Goal: Information Seeking & Learning: Learn about a topic

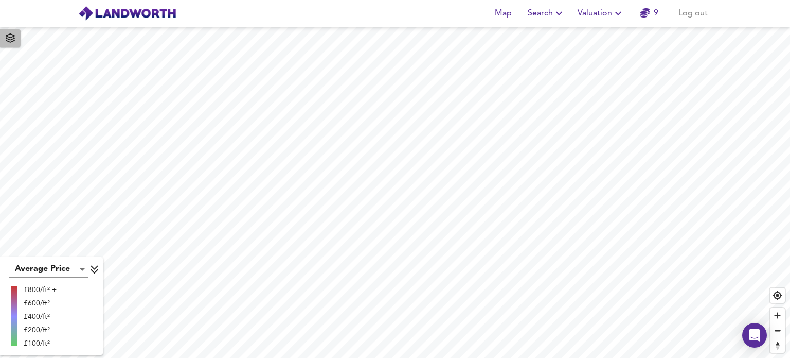
click at [19, 38] on button "button" at bounding box center [10, 37] width 21 height 17
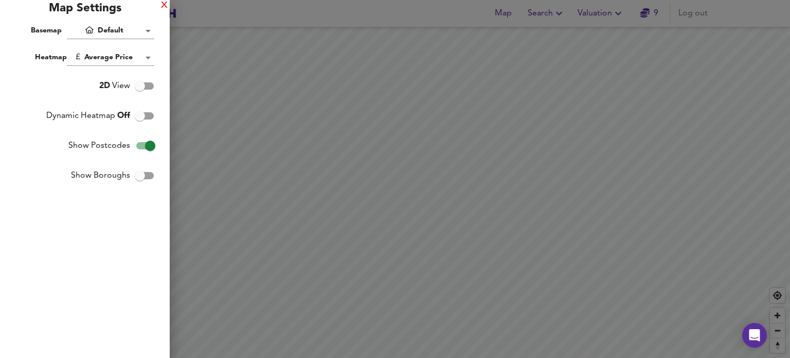
click at [164, 7] on div "X" at bounding box center [164, 5] width 7 height 7
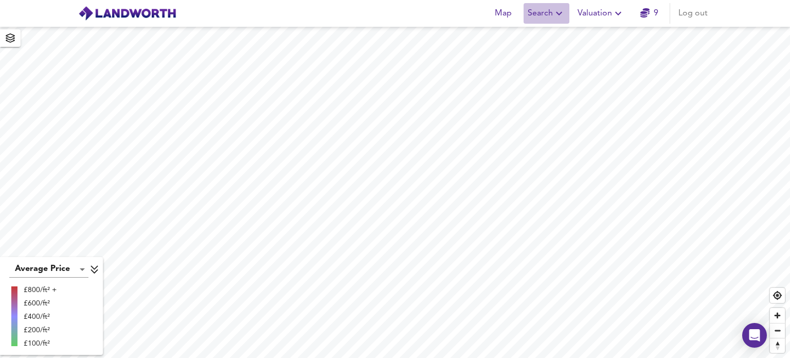
click at [536, 15] on span "Search" at bounding box center [547, 13] width 38 height 14
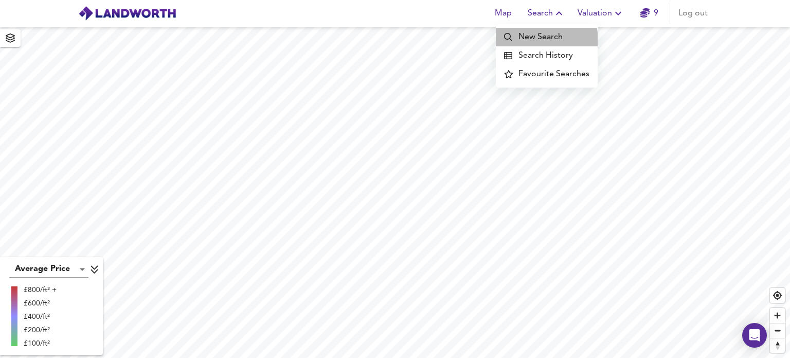
click at [538, 41] on li "New Search" at bounding box center [547, 37] width 102 height 19
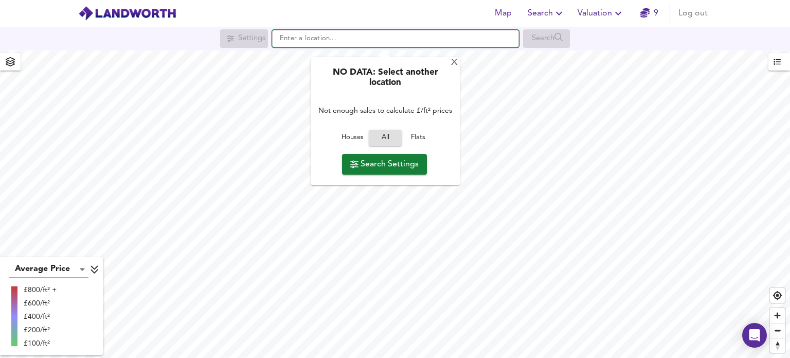
click at [370, 42] on input "text" at bounding box center [395, 38] width 247 height 17
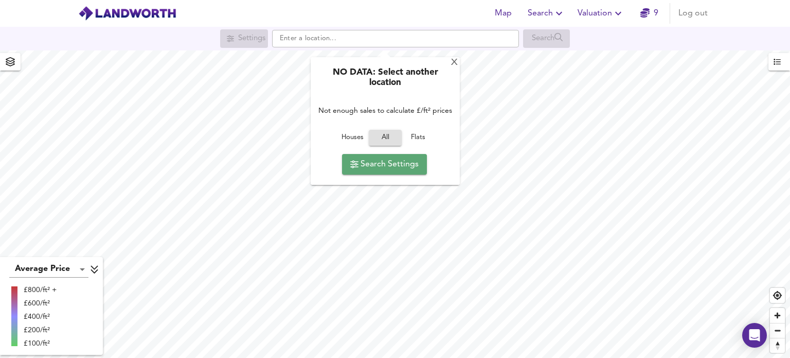
click at [379, 172] on button "Search Settings" at bounding box center [384, 164] width 85 height 21
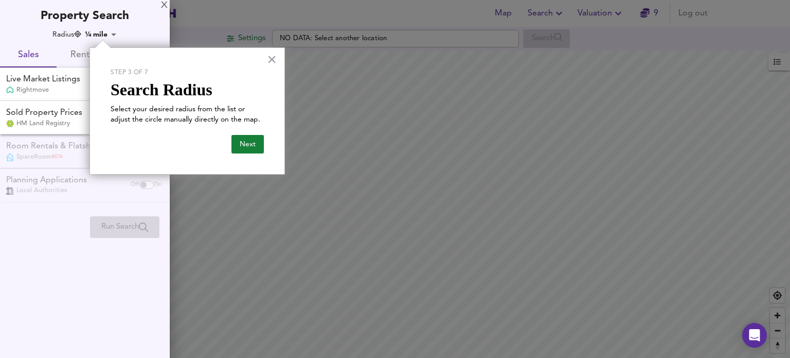
checkbox input "false"
checkbox input "true"
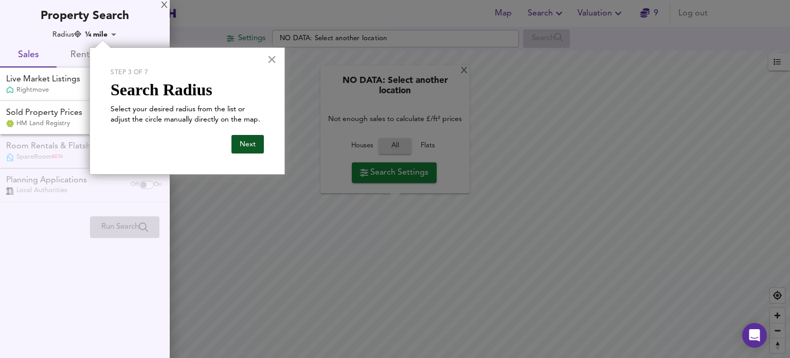
click at [255, 148] on button "Next" at bounding box center [248, 144] width 32 height 19
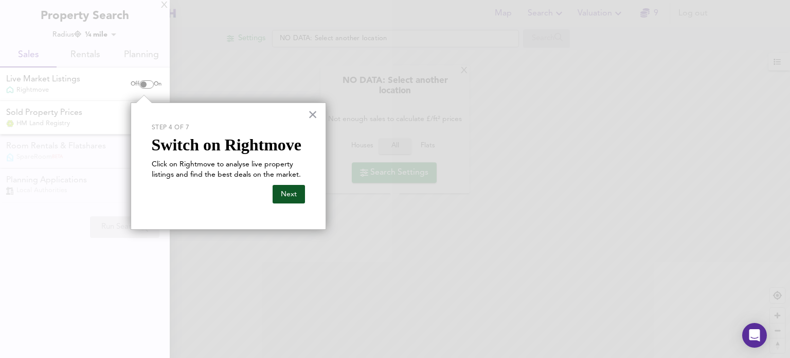
click at [284, 195] on button "Next" at bounding box center [289, 194] width 32 height 19
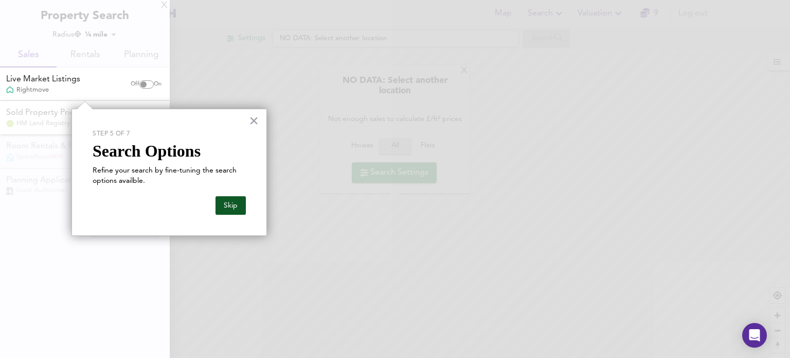
click at [231, 208] on button "Skip" at bounding box center [231, 205] width 30 height 19
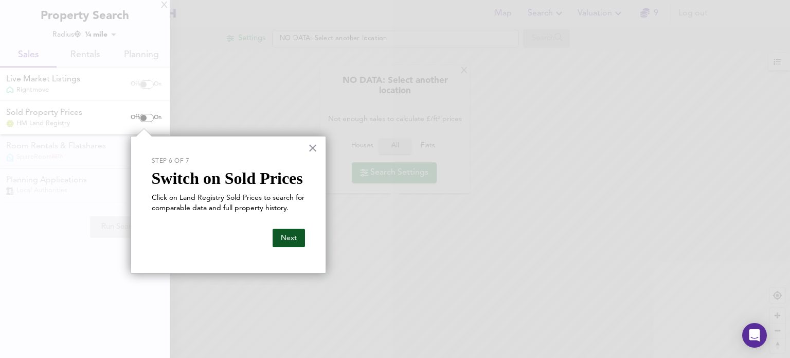
click at [290, 238] on button "Next" at bounding box center [289, 237] width 32 height 19
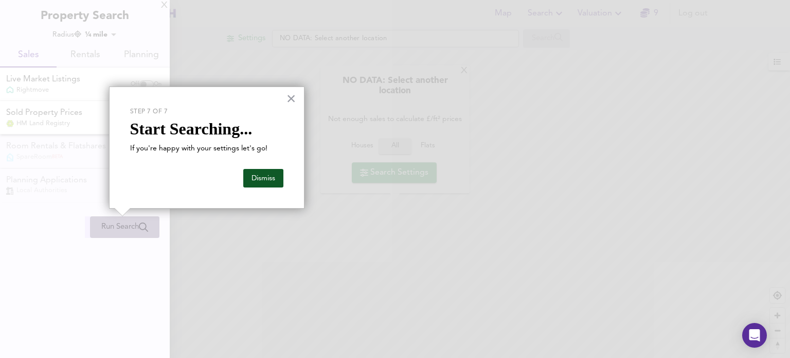
click at [253, 175] on button "Dismiss" at bounding box center [263, 178] width 40 height 19
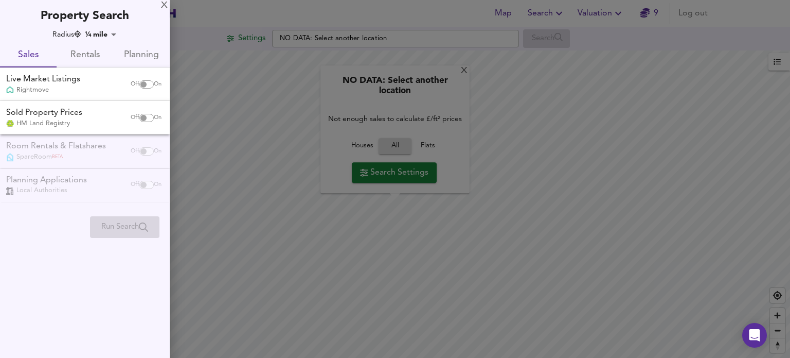
click at [145, 84] on input "checkbox" at bounding box center [143, 84] width 25 height 8
checkbox input "true"
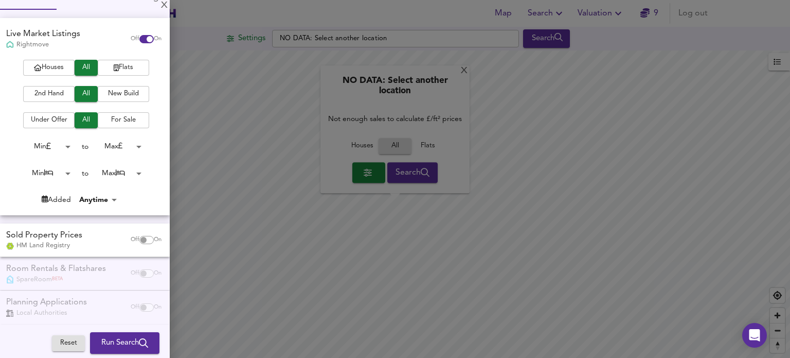
scroll to position [59, 0]
click at [47, 87] on span "2nd Hand" at bounding box center [48, 93] width 41 height 12
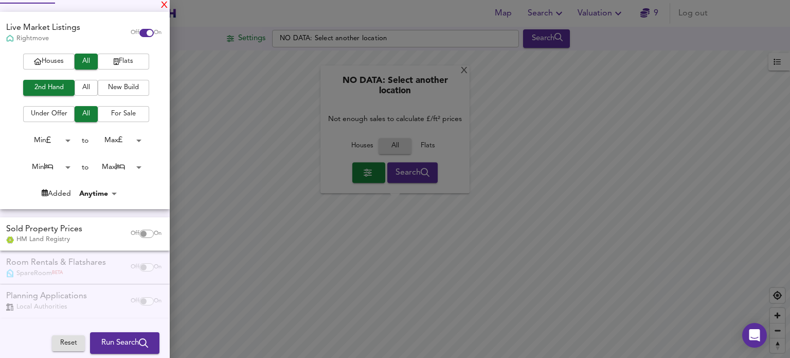
click at [166, 5] on div "X" at bounding box center [164, 5] width 7 height 7
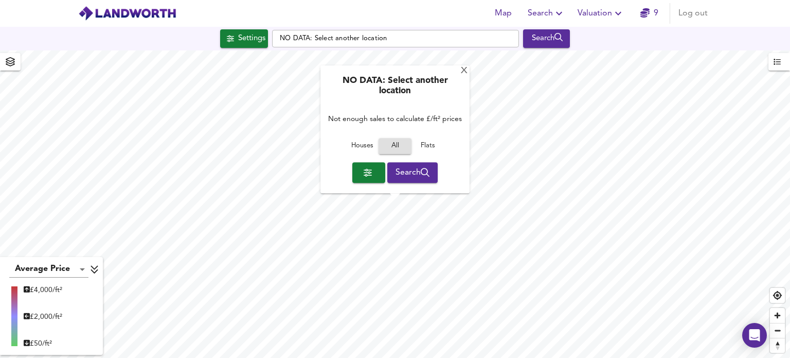
click at [15, 66] on span "button" at bounding box center [10, 62] width 16 height 14
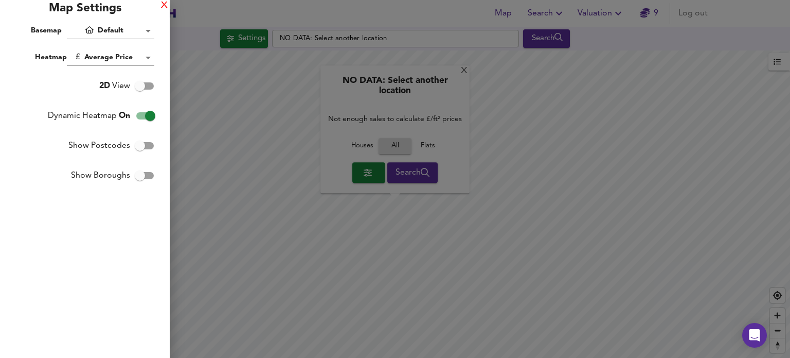
click at [163, 6] on div "X" at bounding box center [164, 5] width 7 height 7
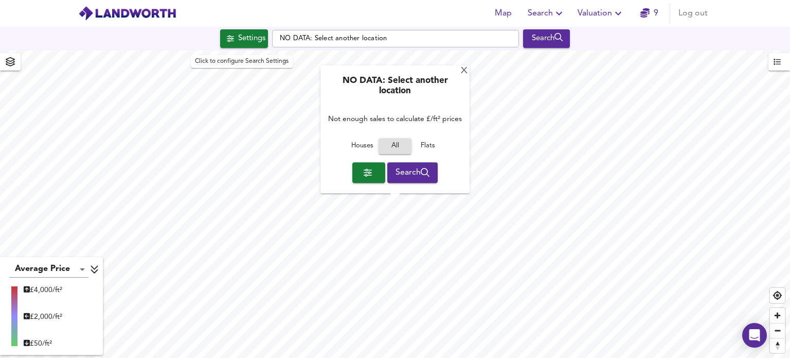
click at [238, 38] on div "Settings" at bounding box center [251, 38] width 27 height 13
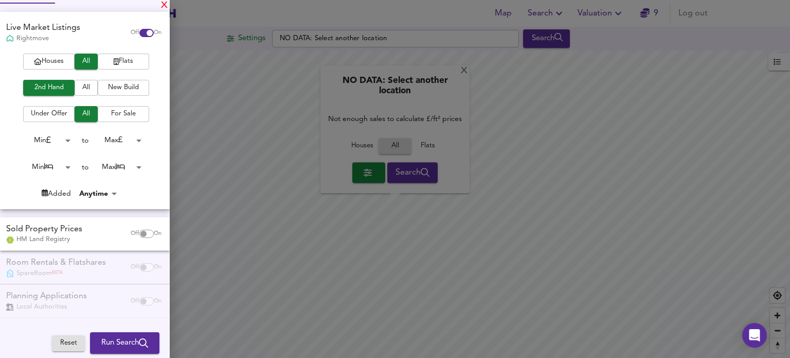
click at [163, 9] on div "X" at bounding box center [164, 5] width 7 height 7
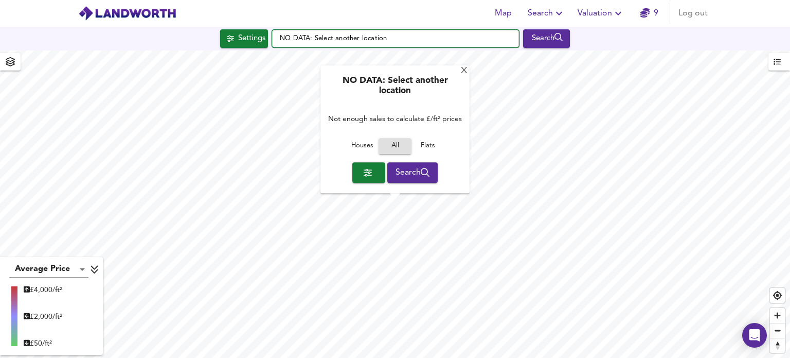
click at [385, 46] on input "NO DATA: Select another location" at bounding box center [395, 38] width 247 height 17
drag, startPoint x: 398, startPoint y: 44, endPoint x: 275, endPoint y: 42, distance: 122.5
click at [275, 42] on input "NO DATA: Select another location" at bounding box center [395, 38] width 247 height 17
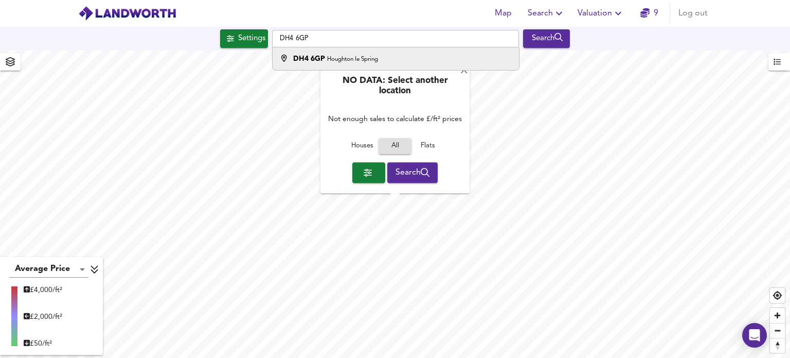
click at [325, 54] on div "DH4 6GP Houghton le Spring" at bounding box center [335, 59] width 85 height 10
type input "Houghton le Spring DH4 6GP"
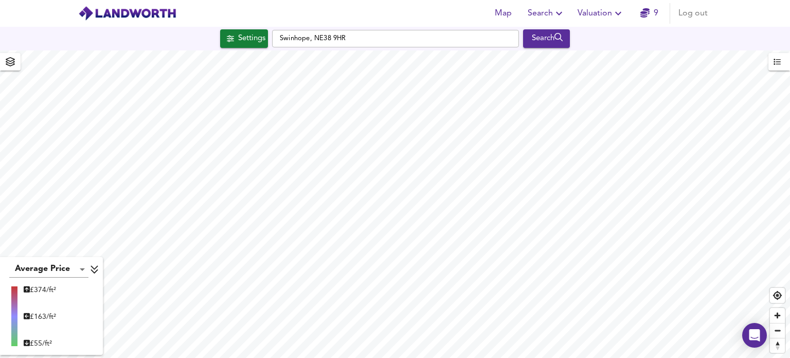
type input "16673"
click at [249, 43] on div "Settings" at bounding box center [251, 38] width 27 height 13
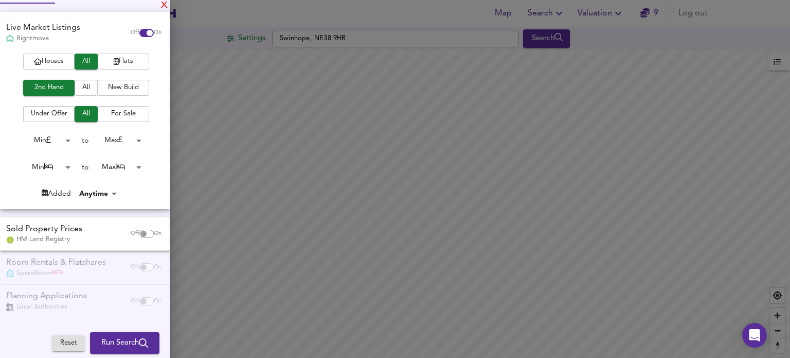
click at [163, 3] on div "X" at bounding box center [164, 5] width 7 height 7
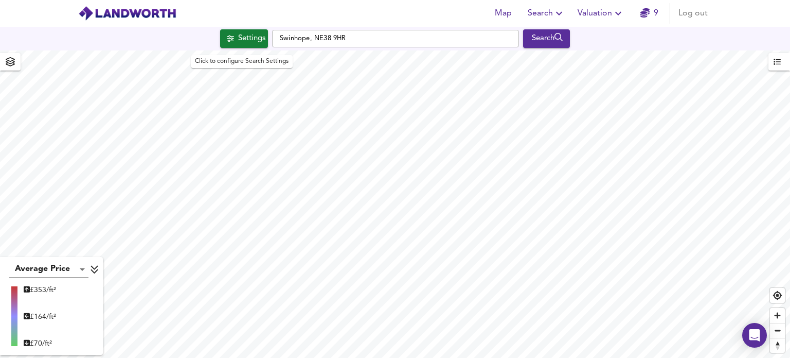
click at [227, 41] on icon "button" at bounding box center [230, 38] width 7 height 7
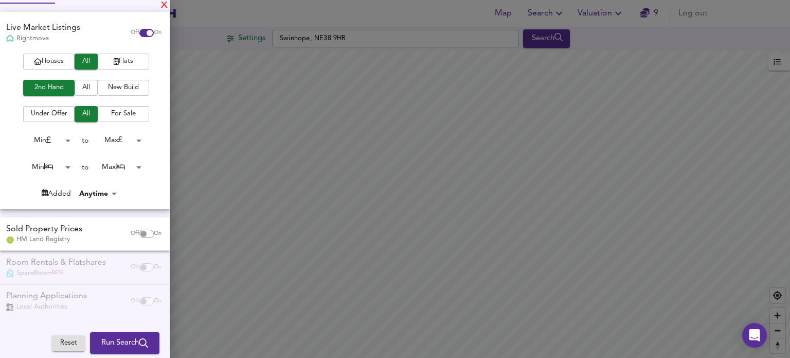
click at [167, 3] on div "X" at bounding box center [164, 5] width 7 height 7
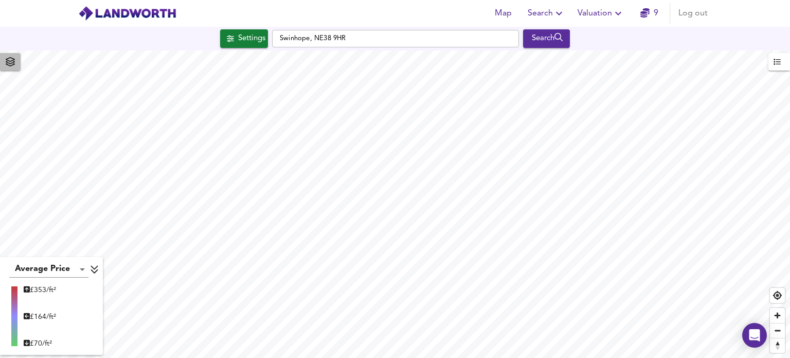
click at [7, 63] on icon "button" at bounding box center [10, 61] width 10 height 9
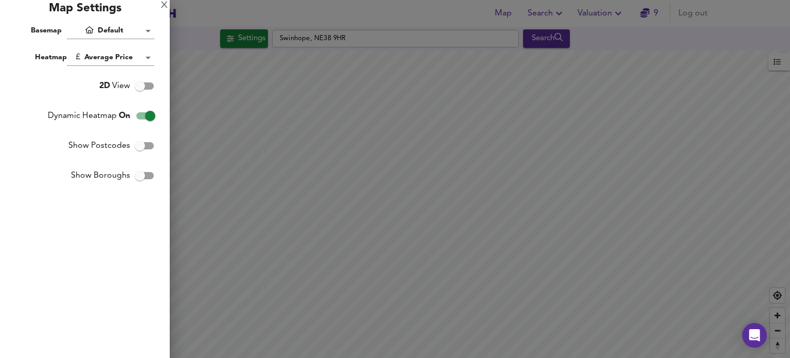
click at [139, 151] on input "Show Postcodes" at bounding box center [140, 146] width 59 height 20
checkbox input "true"
click at [163, 7] on div "X" at bounding box center [164, 5] width 7 height 7
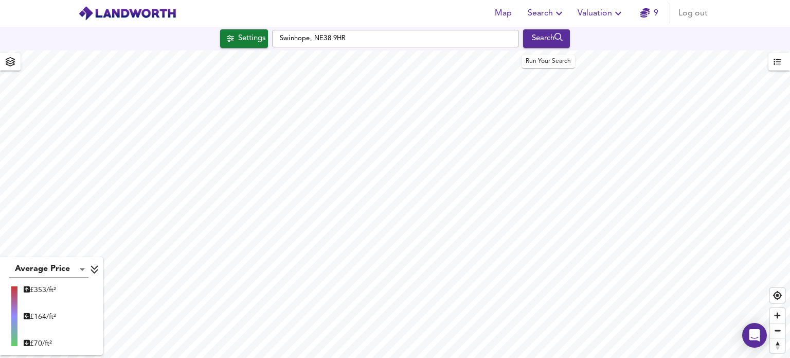
click at [558, 36] on div "Search" at bounding box center [547, 38] width 42 height 13
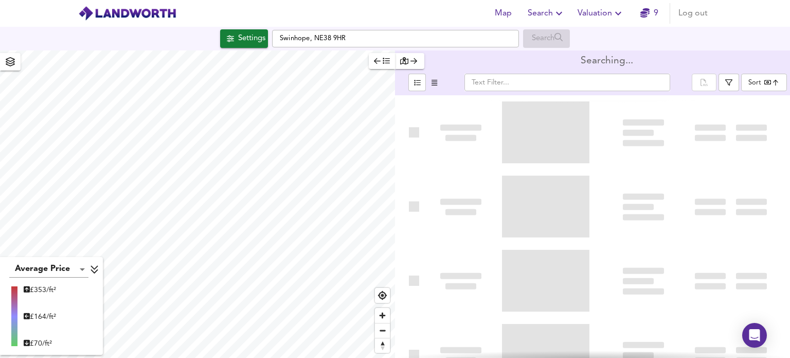
type input "bestdeal"
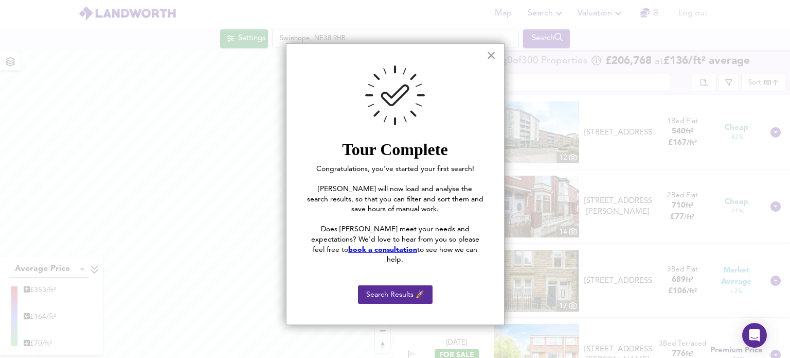
click at [491, 57] on button "×" at bounding box center [492, 55] width 10 height 16
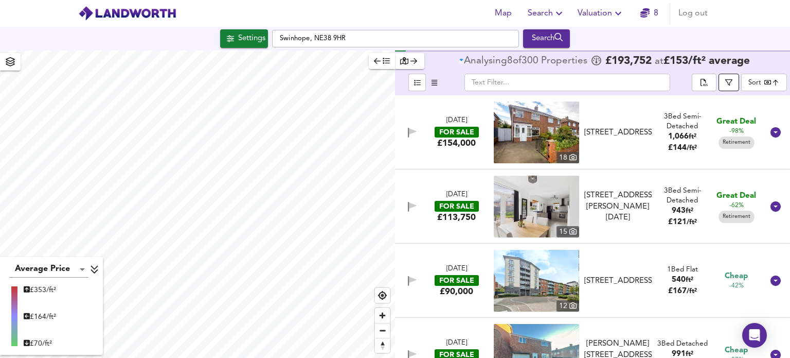
click at [727, 81] on icon "button" at bounding box center [729, 82] width 7 height 7
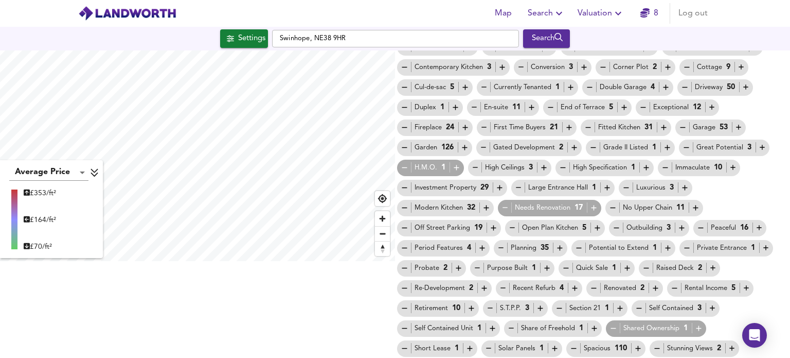
scroll to position [137, 0]
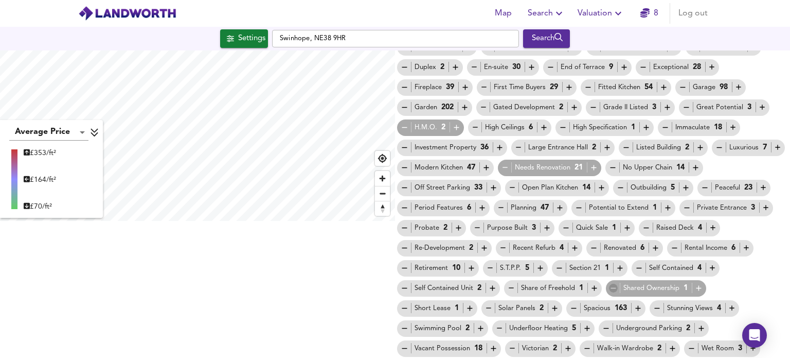
click at [609, 289] on icon "button" at bounding box center [613, 288] width 9 height 9
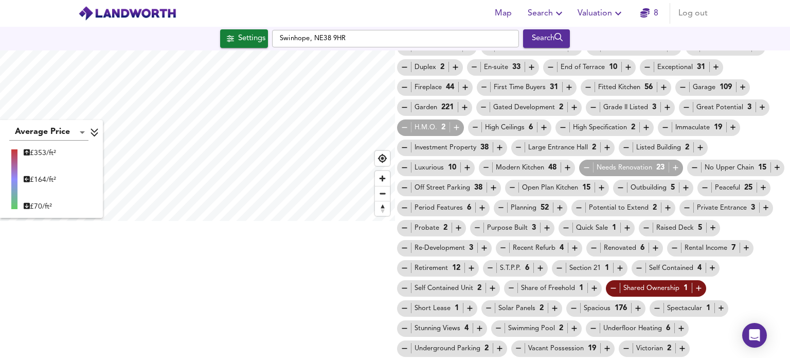
scroll to position [157, 0]
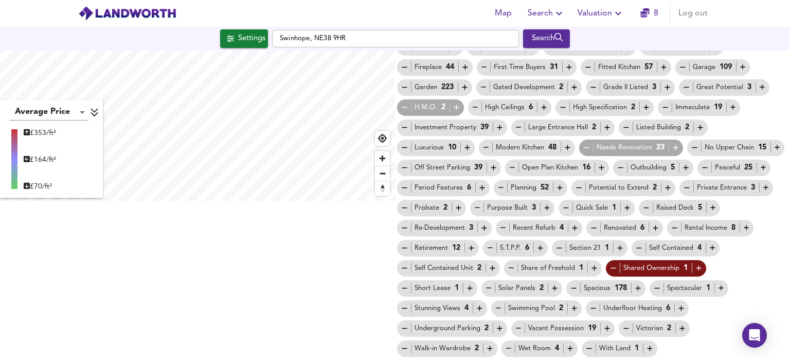
click at [409, 246] on icon "button" at bounding box center [404, 247] width 9 height 9
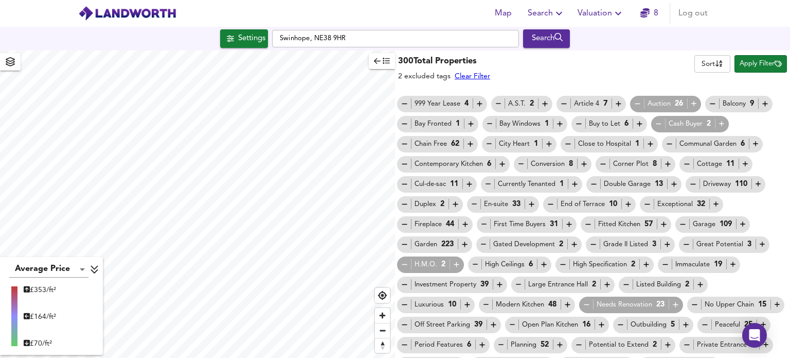
click at [383, 61] on icon "button" at bounding box center [386, 61] width 7 height 6
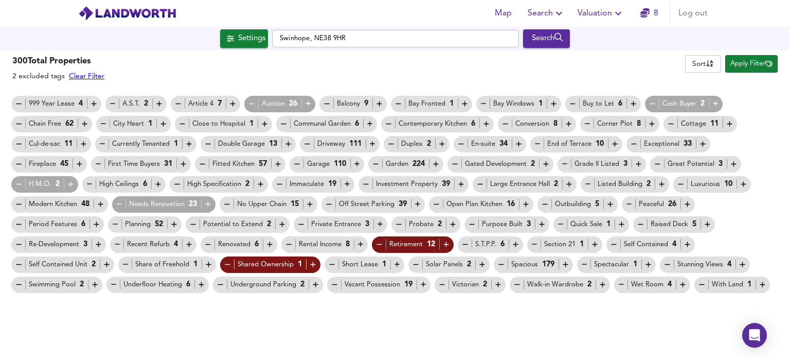
click at [742, 65] on span "Apply Filter" at bounding box center [752, 64] width 42 height 12
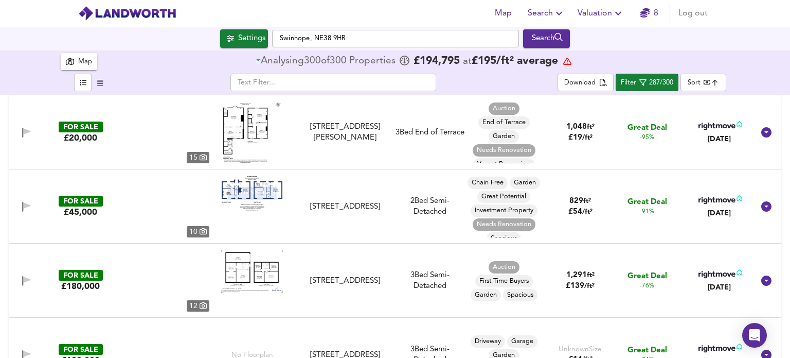
click at [78, 58] on div "Map" at bounding box center [85, 62] width 14 height 12
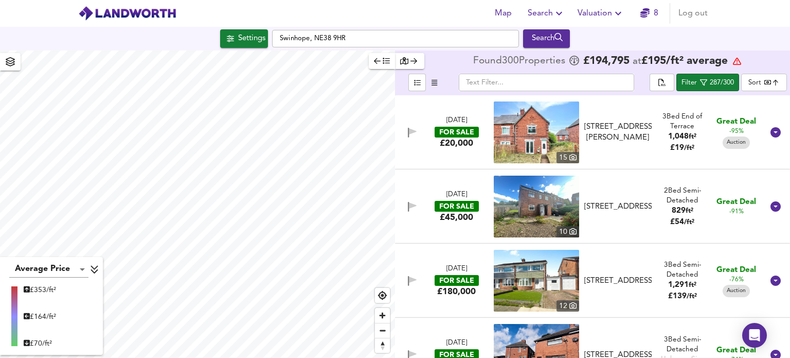
click at [768, 79] on body "Map Search Valuation 8 Log out Settings Swinhope, NE38 9HR Search Average Price…" at bounding box center [395, 179] width 790 height 358
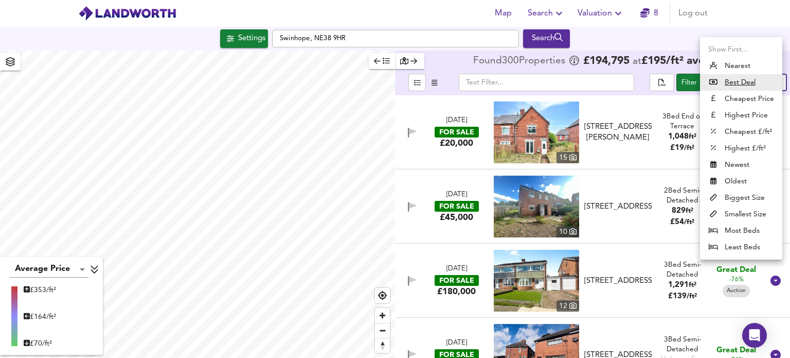
click at [369, 114] on div at bounding box center [395, 179] width 790 height 358
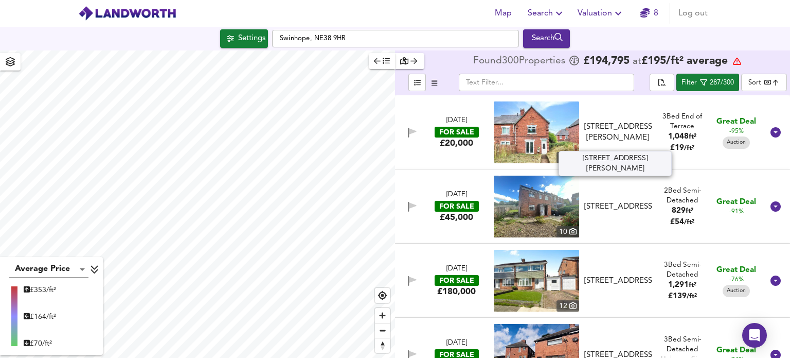
click at [598, 121] on div "[STREET_ADDRESS][PERSON_NAME]" at bounding box center [618, 132] width 67 height 22
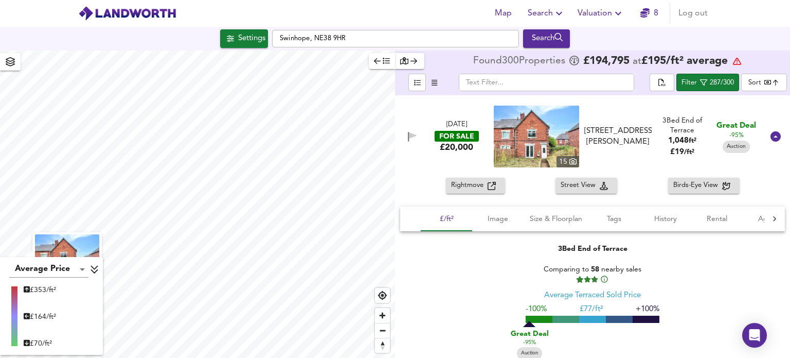
click at [467, 185] on span "Rightmove" at bounding box center [469, 186] width 37 height 12
click at [770, 140] on icon at bounding box center [776, 136] width 12 height 12
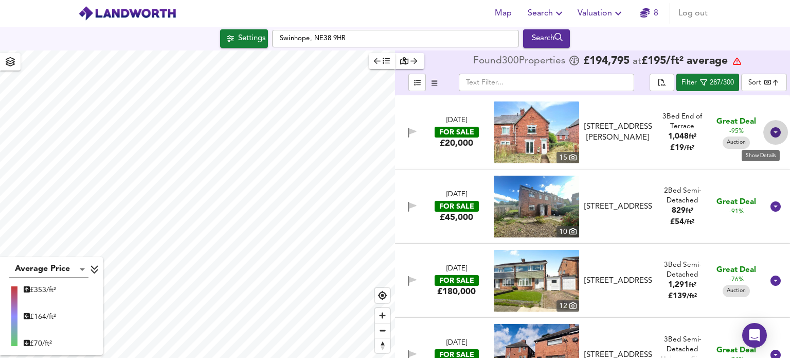
click at [770, 132] on icon at bounding box center [776, 132] width 12 height 12
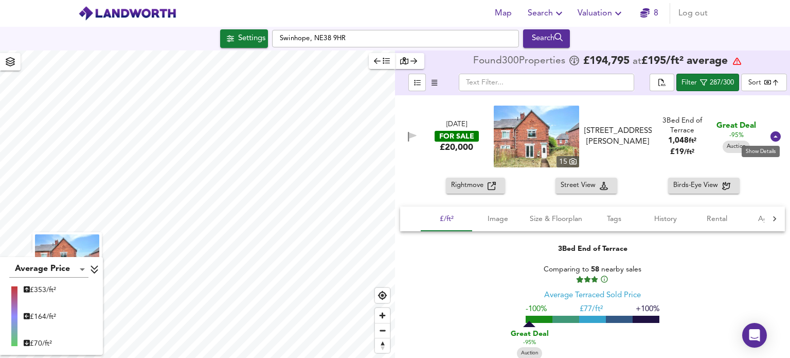
click at [771, 132] on icon at bounding box center [776, 136] width 10 height 10
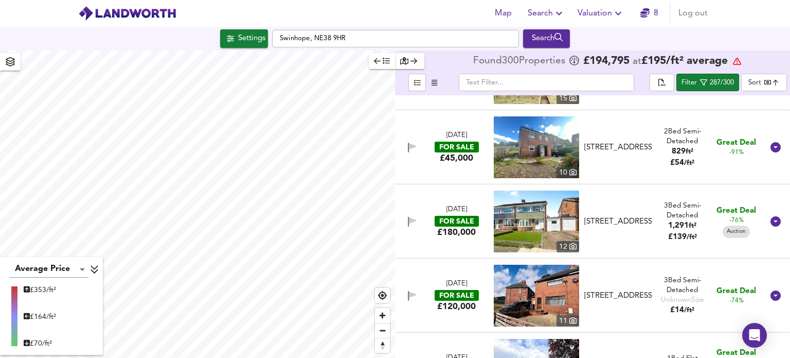
scroll to position [64, 0]
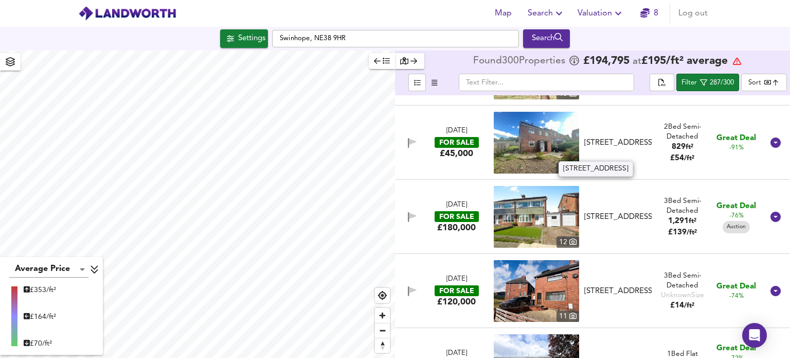
click at [650, 137] on div "[STREET_ADDRESS]" at bounding box center [618, 142] width 76 height 11
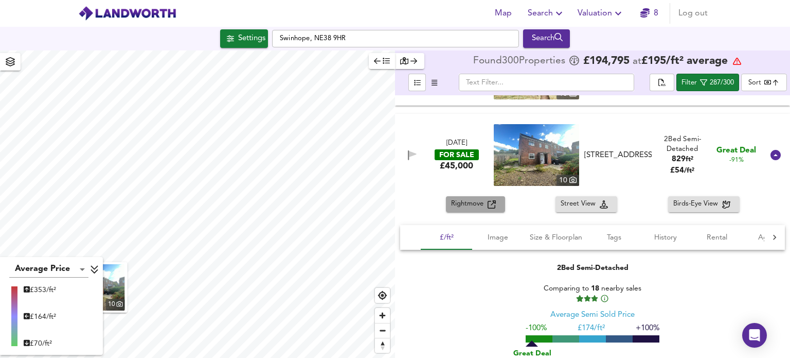
click at [482, 203] on span "Rightmove" at bounding box center [469, 204] width 37 height 12
click at [412, 154] on icon "button" at bounding box center [412, 154] width 7 height 6
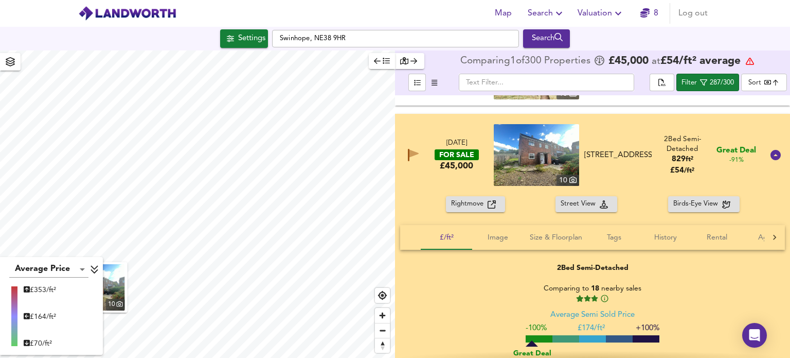
click at [773, 154] on icon at bounding box center [776, 155] width 10 height 10
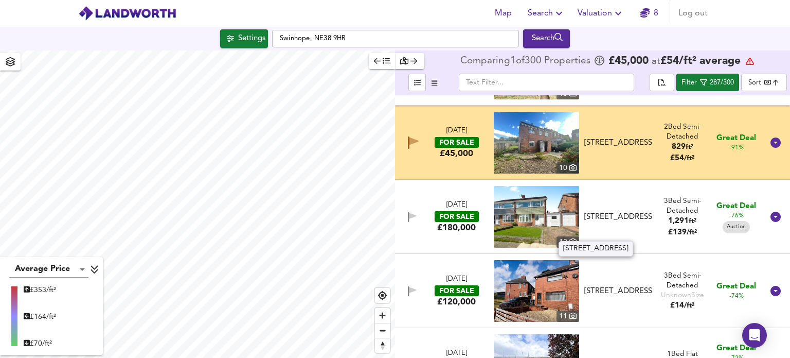
click at [635, 222] on div "[STREET_ADDRESS]" at bounding box center [618, 216] width 67 height 11
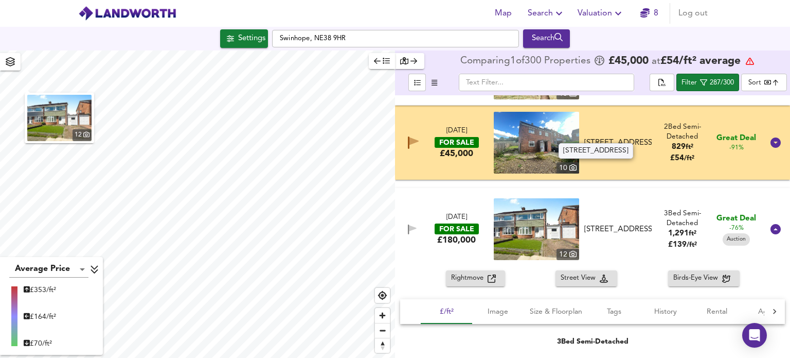
scroll to position [197, 0]
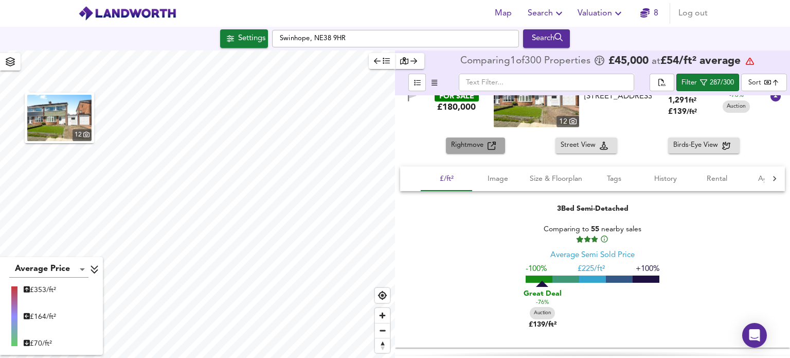
click at [472, 148] on span "Rightmove" at bounding box center [469, 145] width 37 height 12
click at [769, 104] on div at bounding box center [776, 96] width 25 height 25
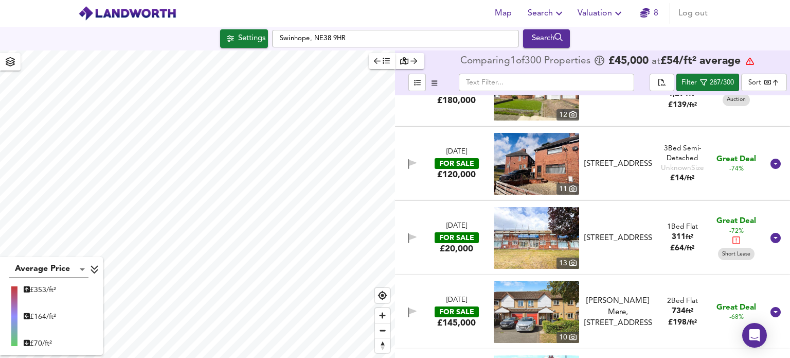
scroll to position [218, 0]
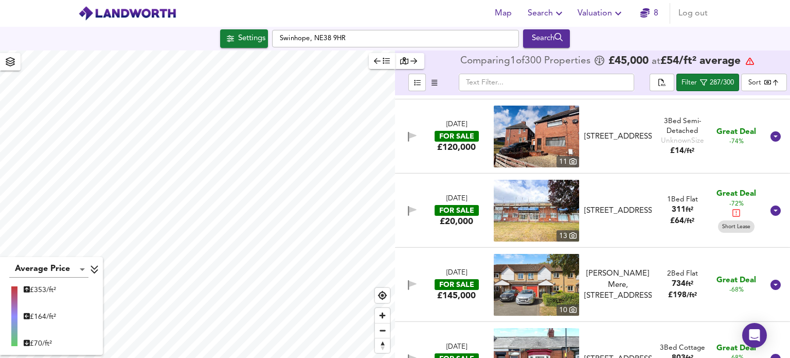
click at [646, 142] on div "[STREET_ADDRESS]" at bounding box center [618, 136] width 67 height 11
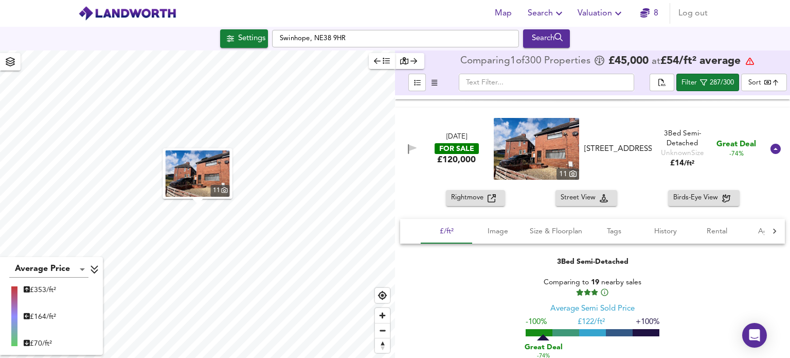
click at [473, 195] on span "Rightmove" at bounding box center [469, 198] width 37 height 12
click at [774, 150] on icon at bounding box center [776, 149] width 10 height 10
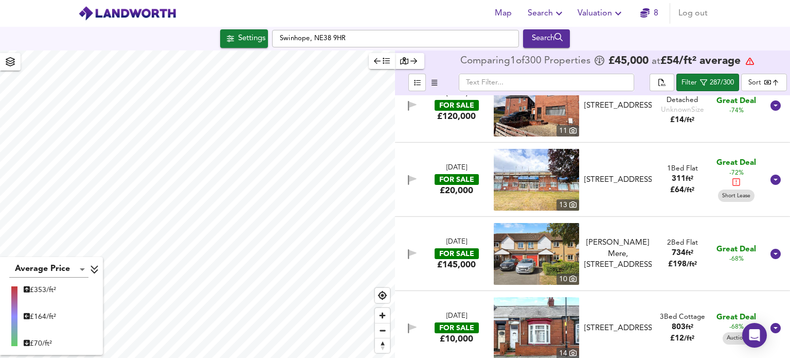
scroll to position [261, 0]
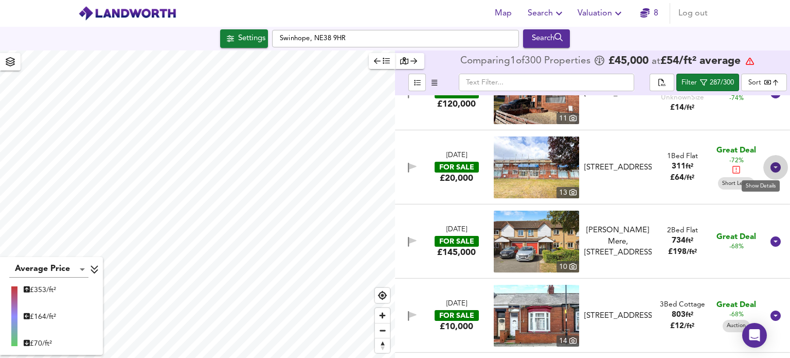
click at [771, 166] on icon at bounding box center [776, 167] width 10 height 10
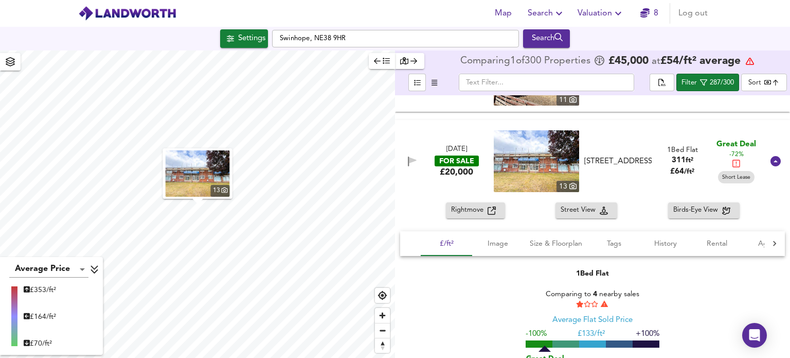
scroll to position [280, 0]
click at [490, 214] on icon "button" at bounding box center [492, 210] width 8 height 8
click at [771, 162] on icon at bounding box center [776, 161] width 12 height 12
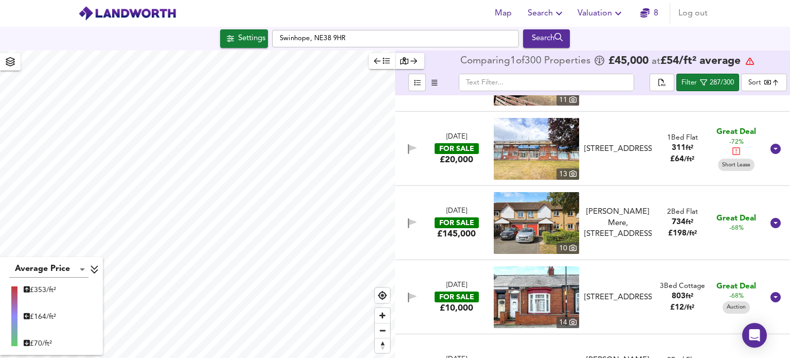
click at [771, 162] on div "[DATE] FOR SALE £20,000 [STREET_ADDRESS] 1 Bed Flat 311 ft² £ 64 / ft² Great De…" at bounding box center [592, 149] width 395 height 74
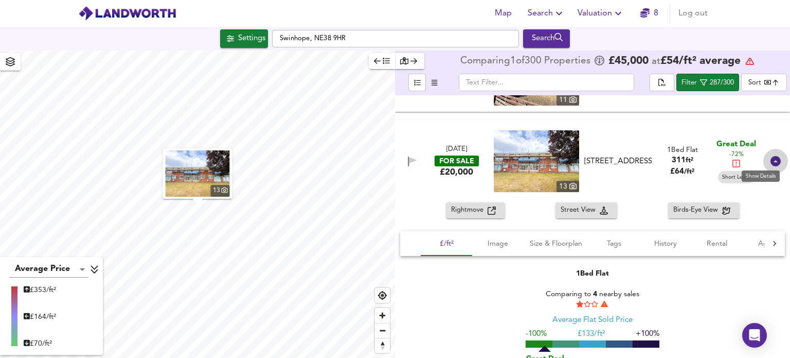
click at [771, 162] on icon at bounding box center [776, 161] width 12 height 12
